Goal: Task Accomplishment & Management: Manage account settings

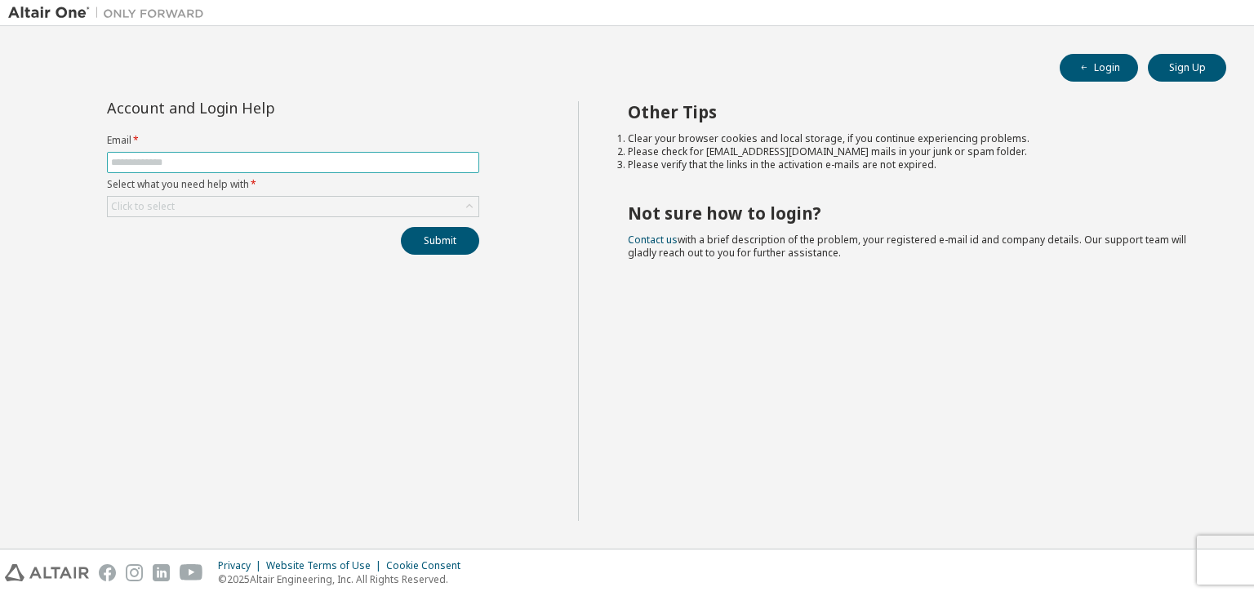
click at [240, 162] on input "text" at bounding box center [293, 162] width 364 height 13
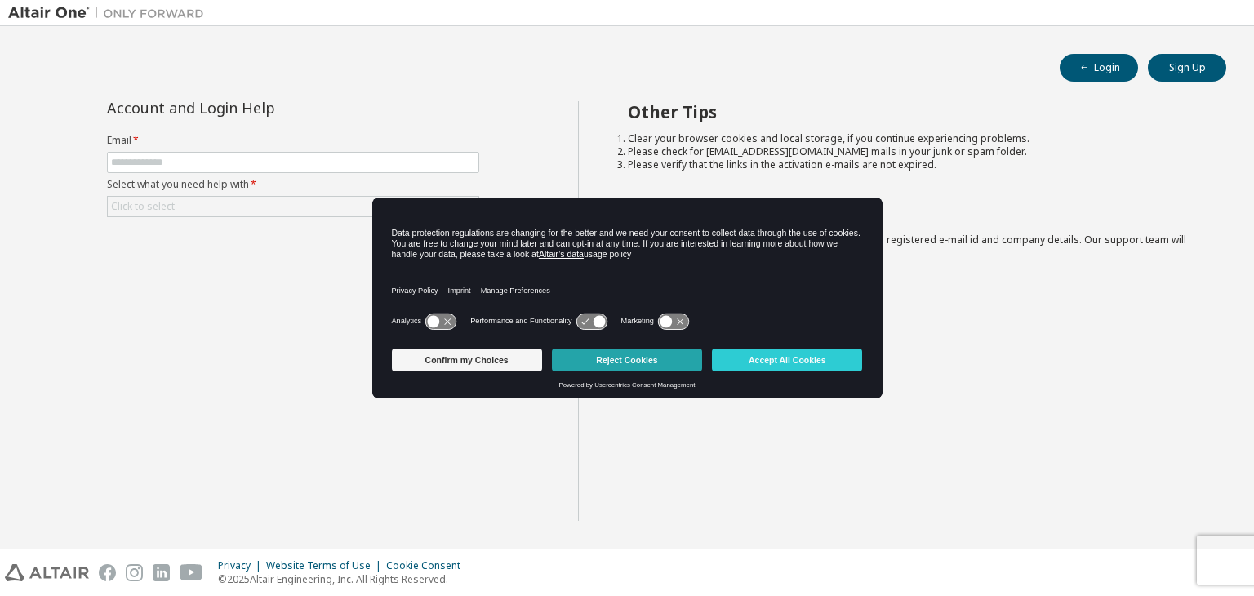
click at [659, 362] on button "Reject Cookies" at bounding box center [627, 359] width 150 height 23
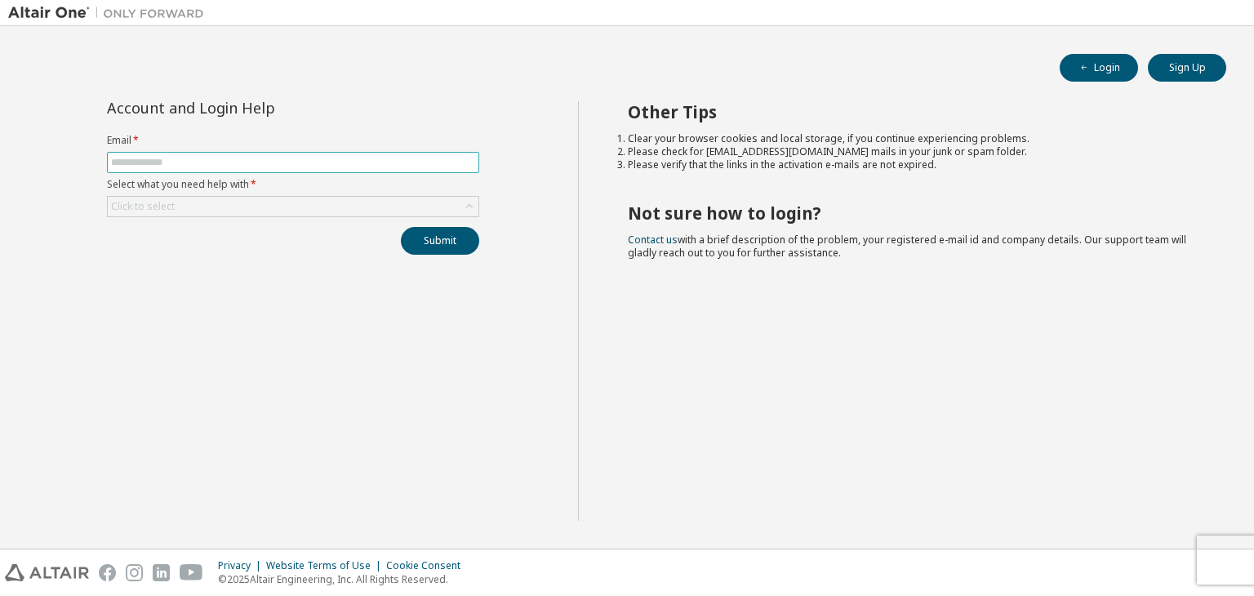
click at [161, 163] on input "text" at bounding box center [293, 162] width 364 height 13
type input "**********"
click at [234, 209] on div "Click to select" at bounding box center [293, 207] width 371 height 20
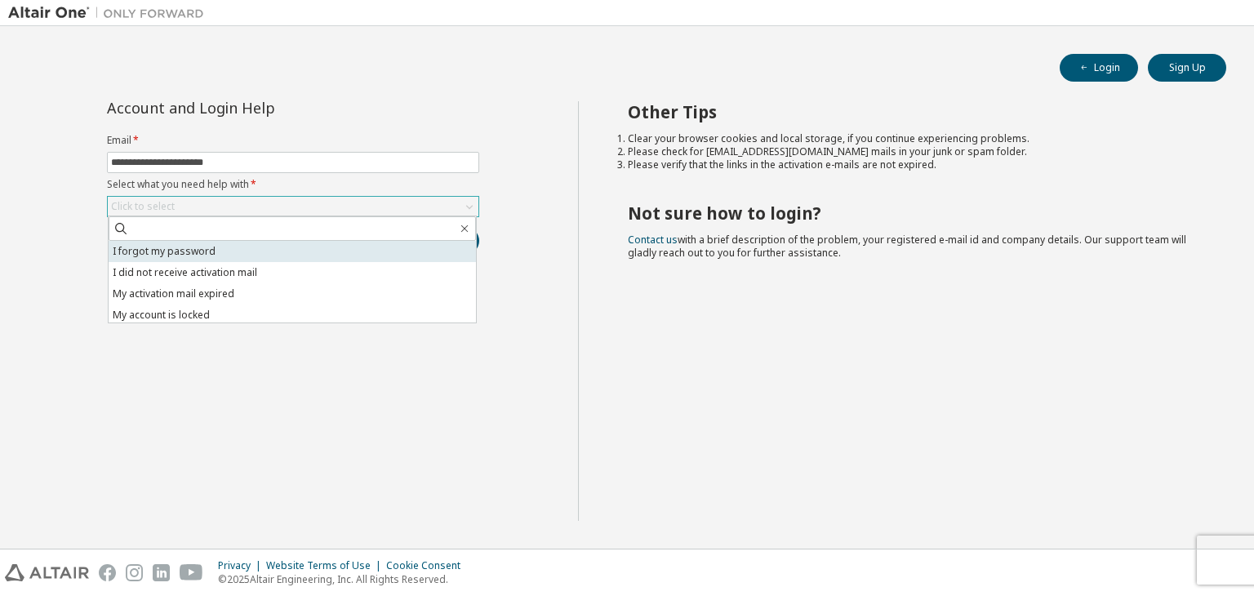
click at [231, 255] on li "I forgot my password" at bounding box center [292, 251] width 367 height 21
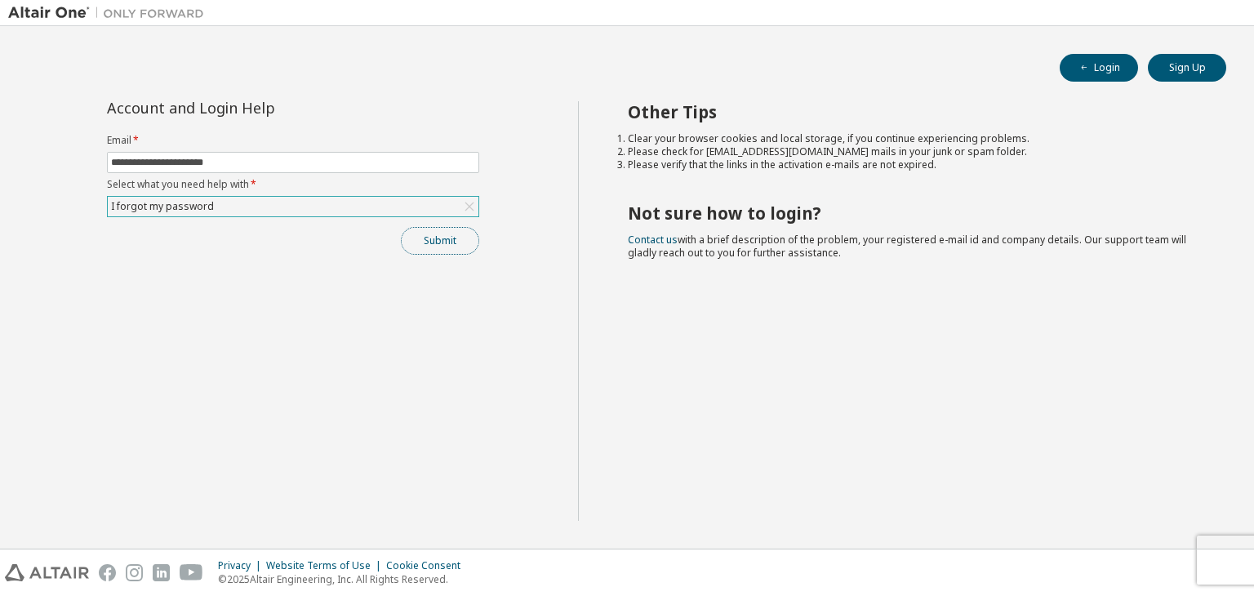
click at [444, 250] on button "Submit" at bounding box center [440, 241] width 78 height 28
click at [444, 229] on button "Submit" at bounding box center [440, 241] width 78 height 28
click at [454, 249] on button "Submit" at bounding box center [440, 241] width 78 height 28
